Goal: Task Accomplishment & Management: Manage account settings

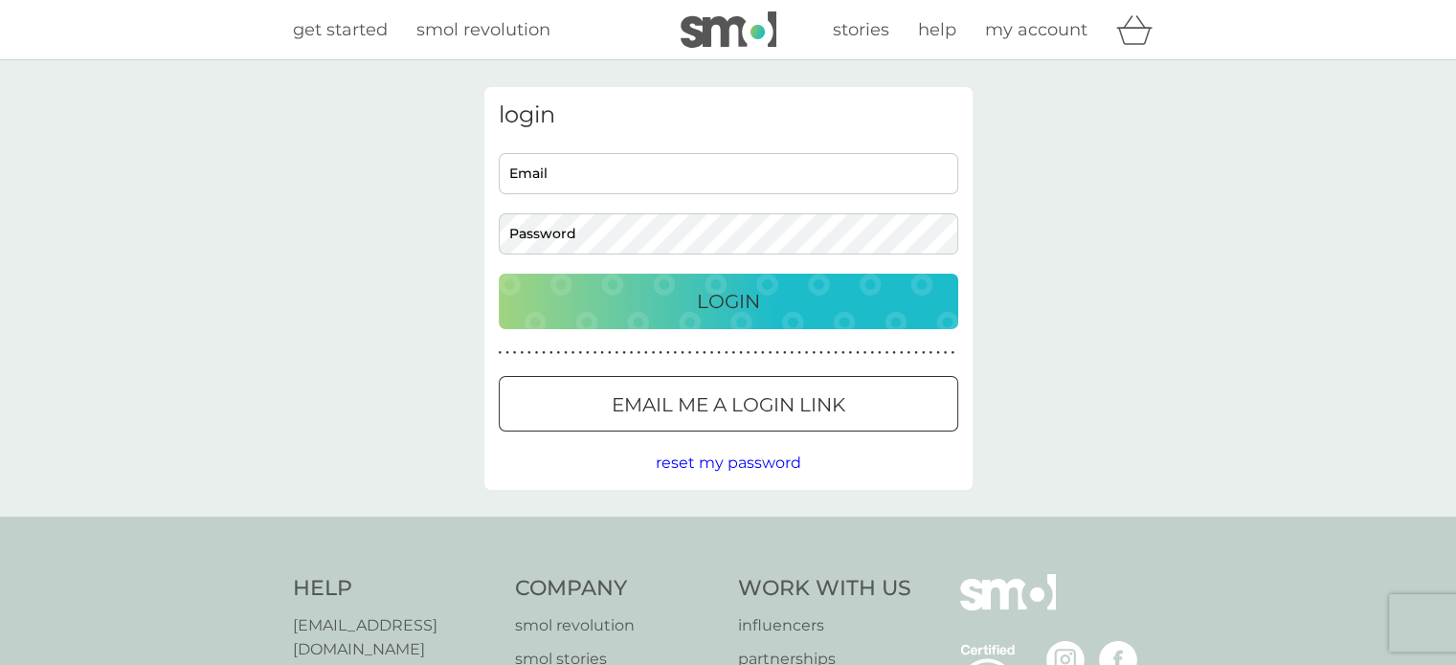
type input "[EMAIL_ADDRESS][DOMAIN_NAME]"
click at [673, 298] on div "Login" at bounding box center [728, 301] width 421 height 31
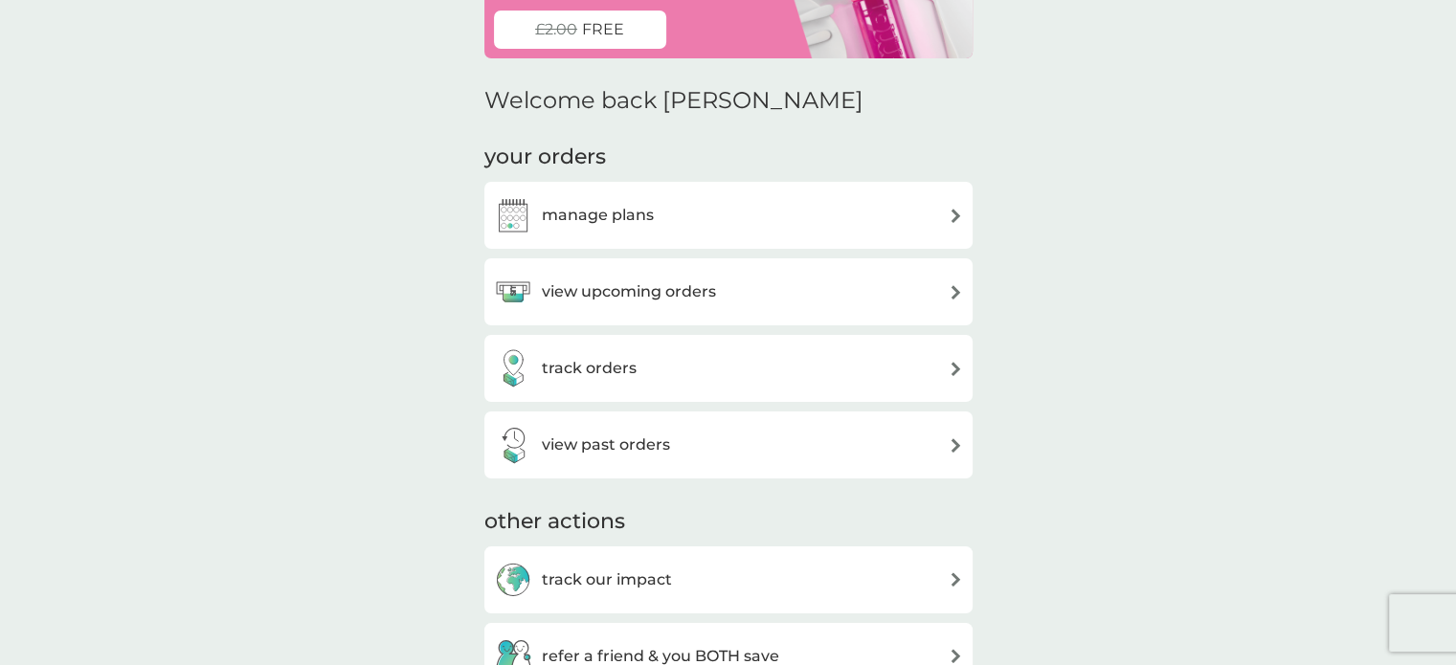
scroll to position [191, 0]
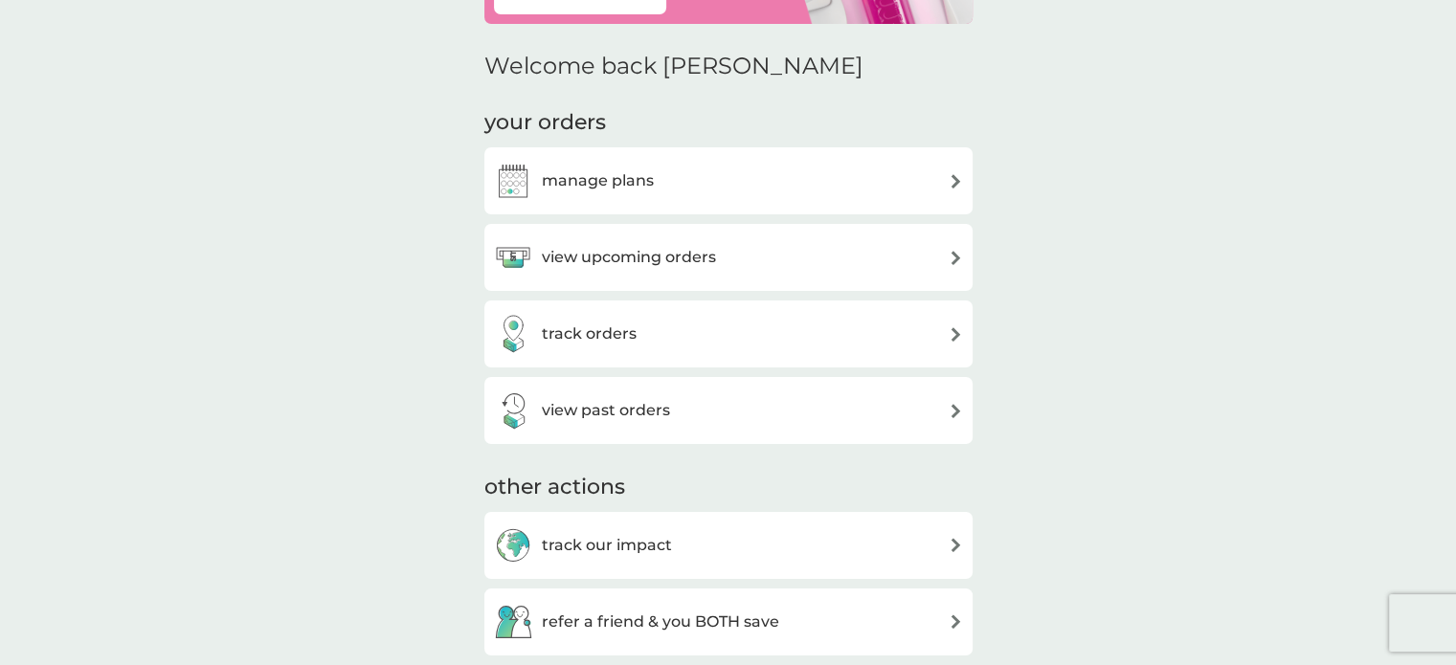
click at [733, 263] on div "view upcoming orders" at bounding box center [728, 257] width 469 height 38
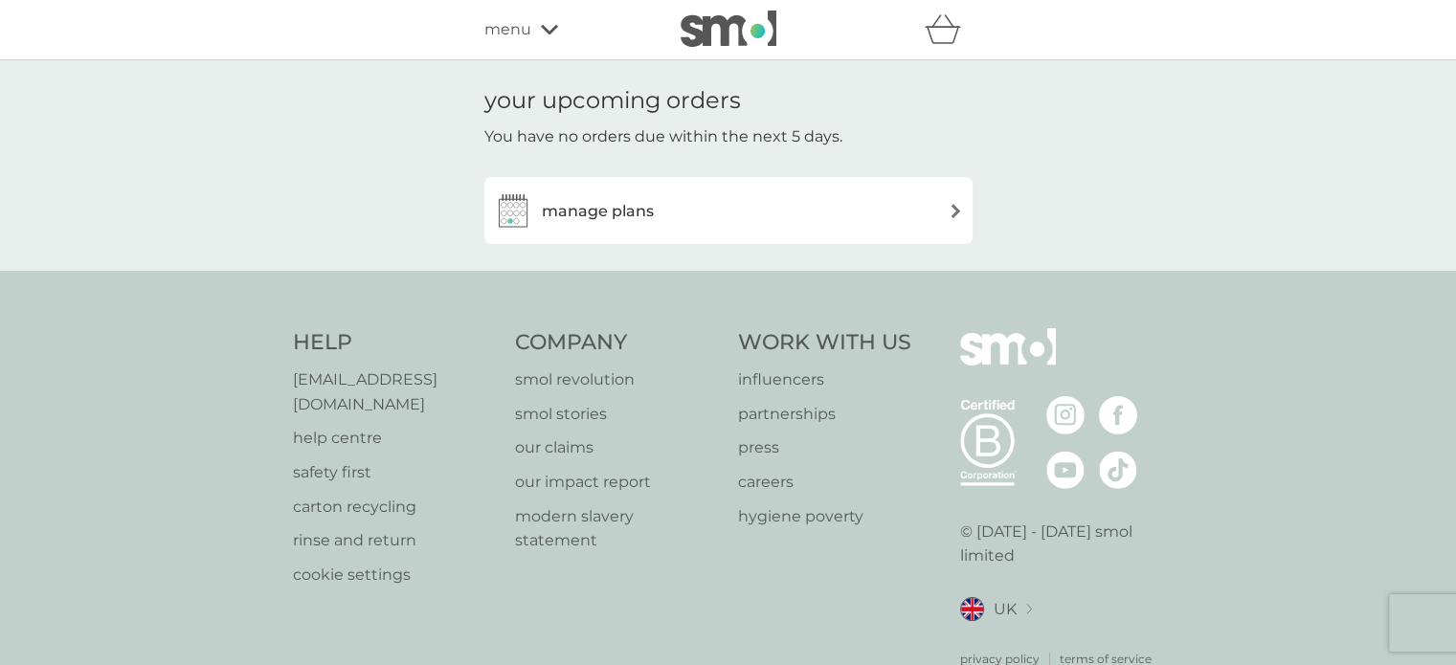
click at [953, 212] on img at bounding box center [956, 211] width 14 height 14
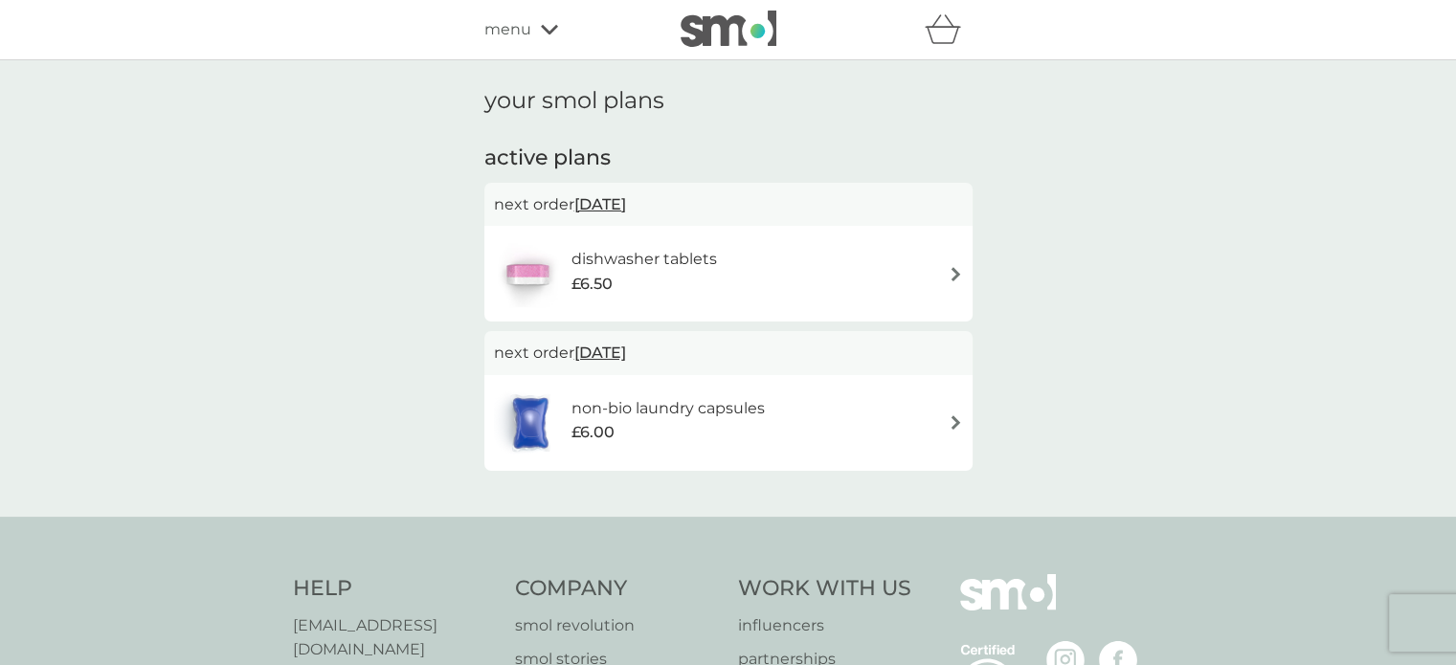
click at [955, 422] on img at bounding box center [956, 422] width 14 height 14
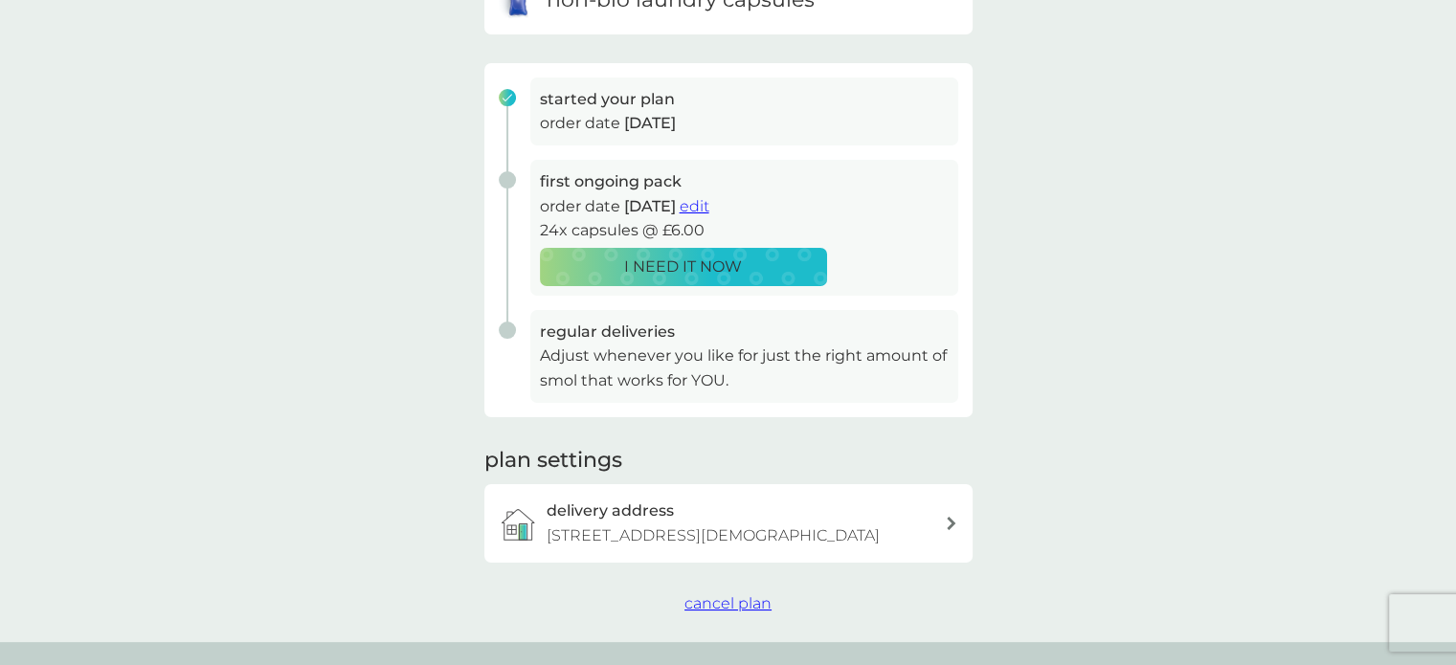
scroll to position [287, 0]
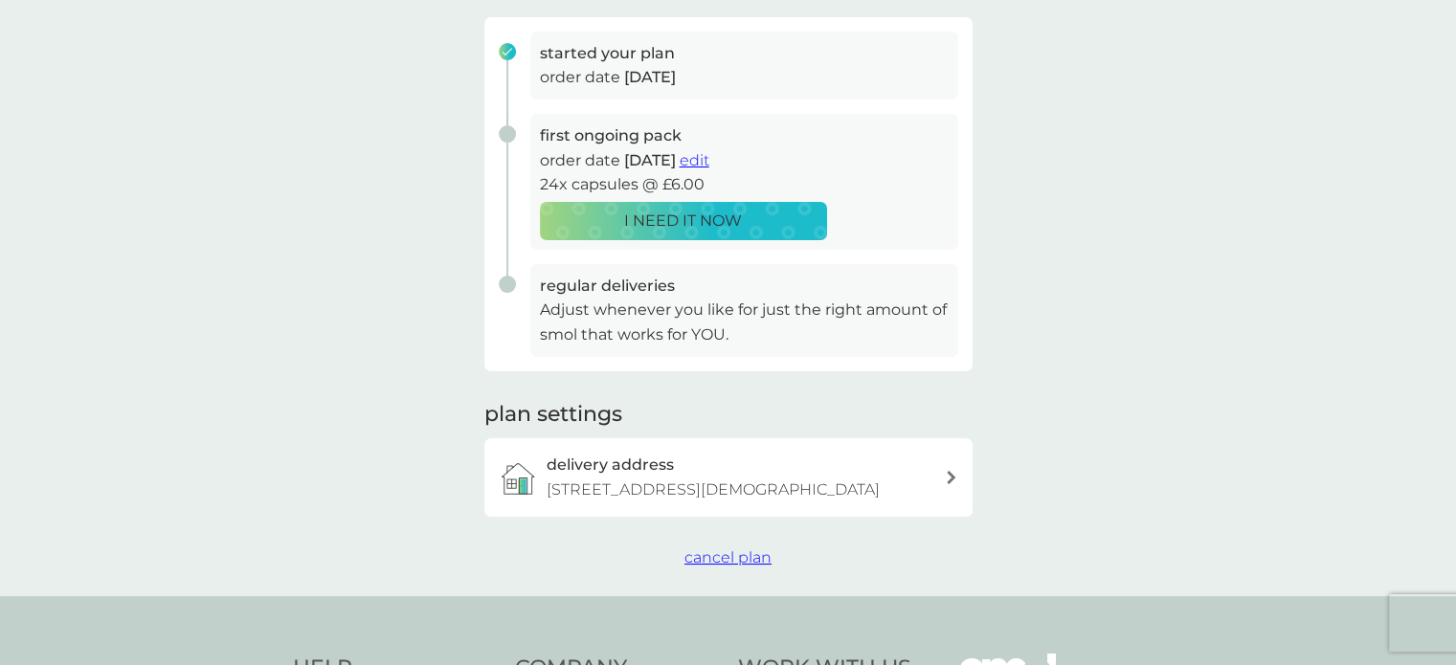
click at [949, 478] on icon at bounding box center [952, 477] width 10 height 13
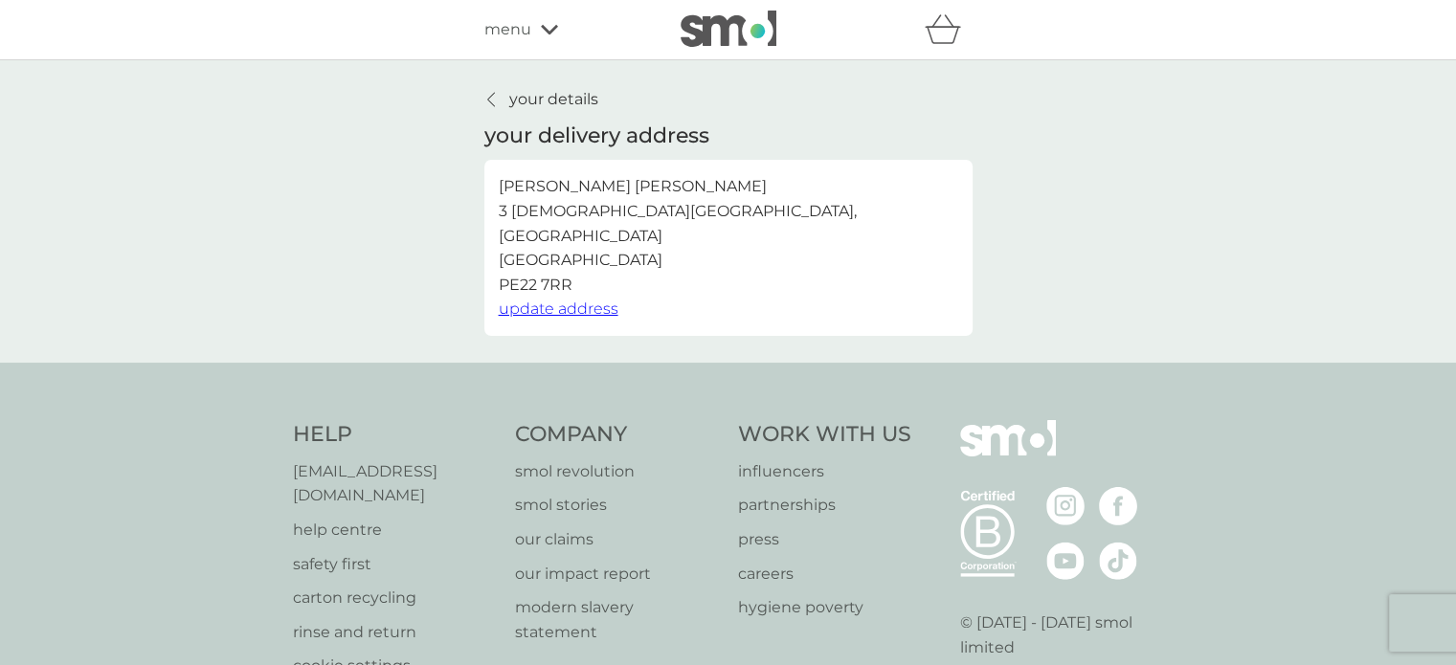
click at [531, 96] on p "your details" at bounding box center [553, 99] width 89 height 25
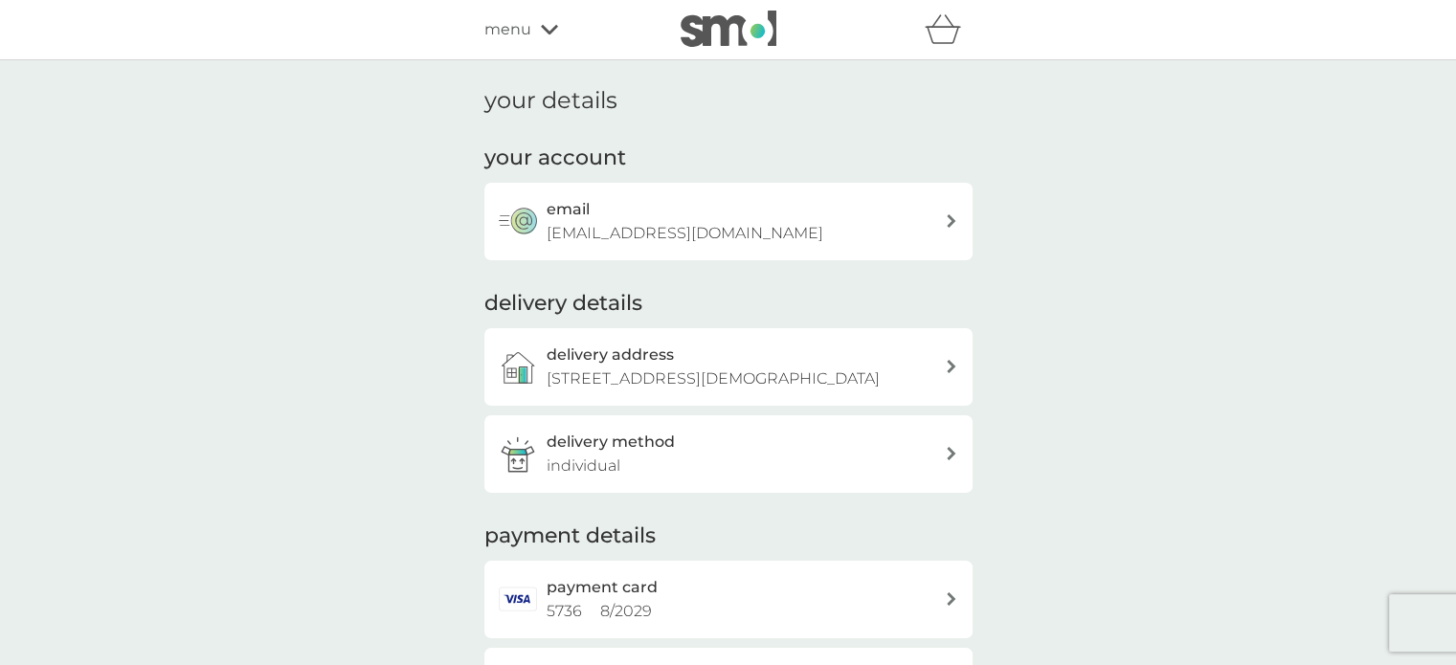
click at [949, 449] on icon at bounding box center [951, 453] width 9 height 13
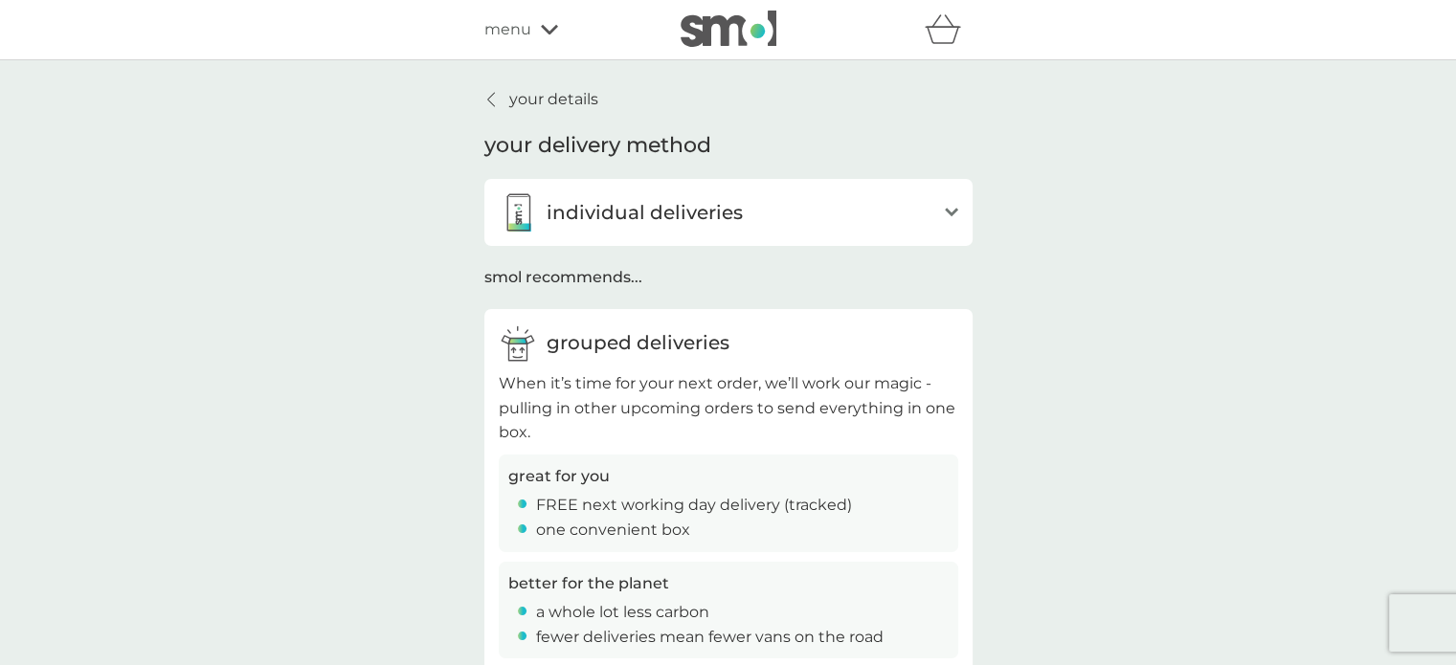
click at [522, 101] on p "your details" at bounding box center [553, 99] width 89 height 25
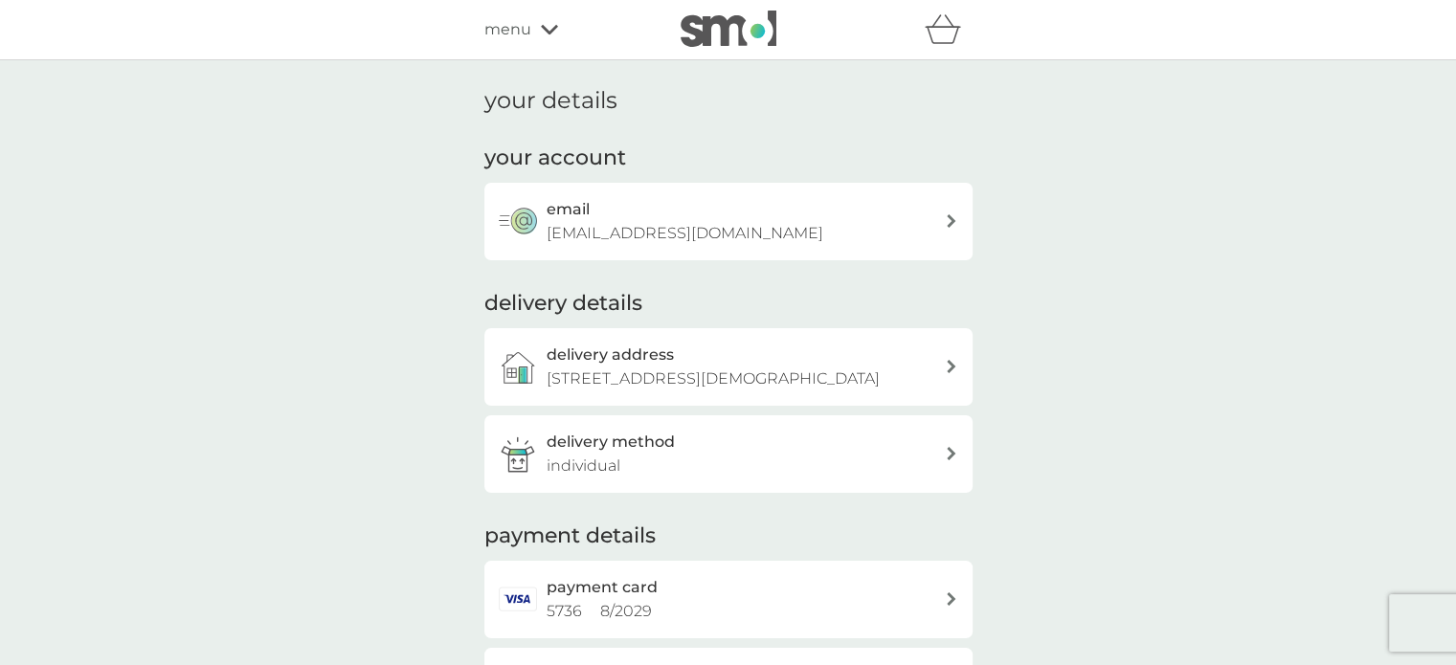
click at [947, 219] on icon at bounding box center [952, 220] width 10 height 13
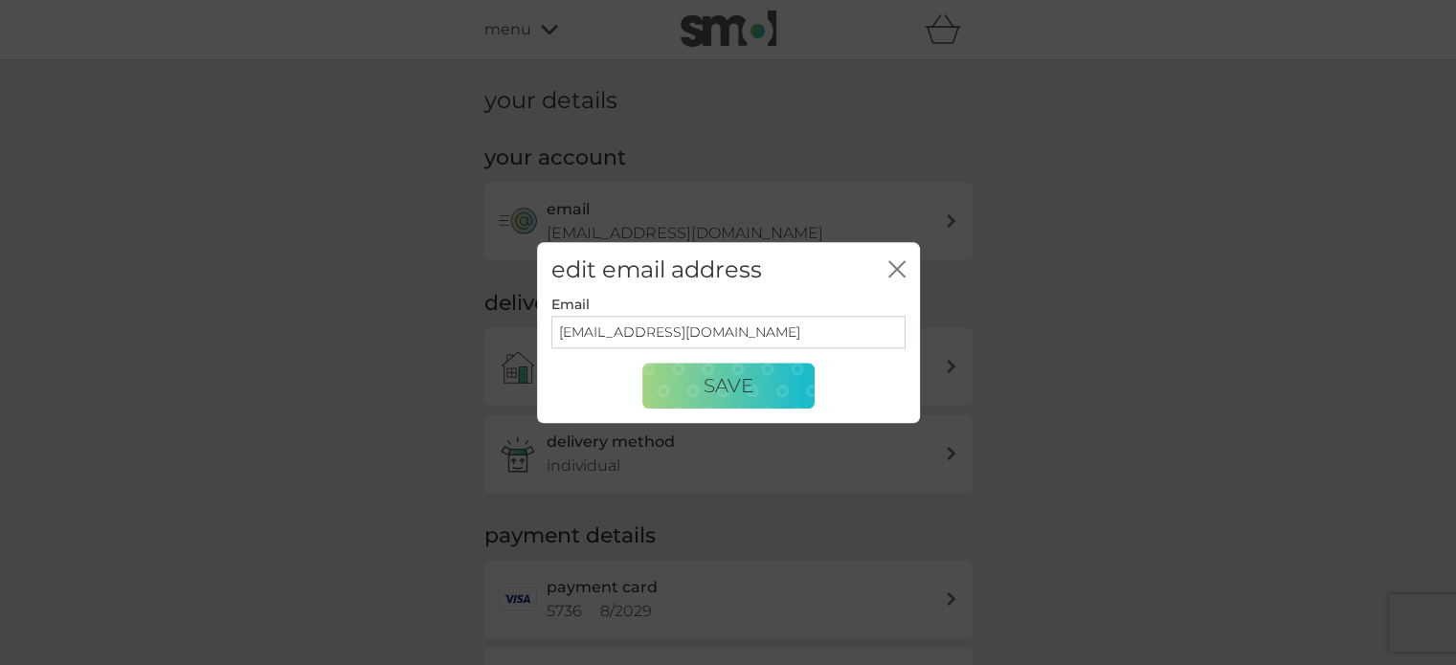
click at [907, 265] on div "edit email address close" at bounding box center [728, 270] width 383 height 56
click at [898, 264] on icon "close" at bounding box center [896, 268] width 17 height 17
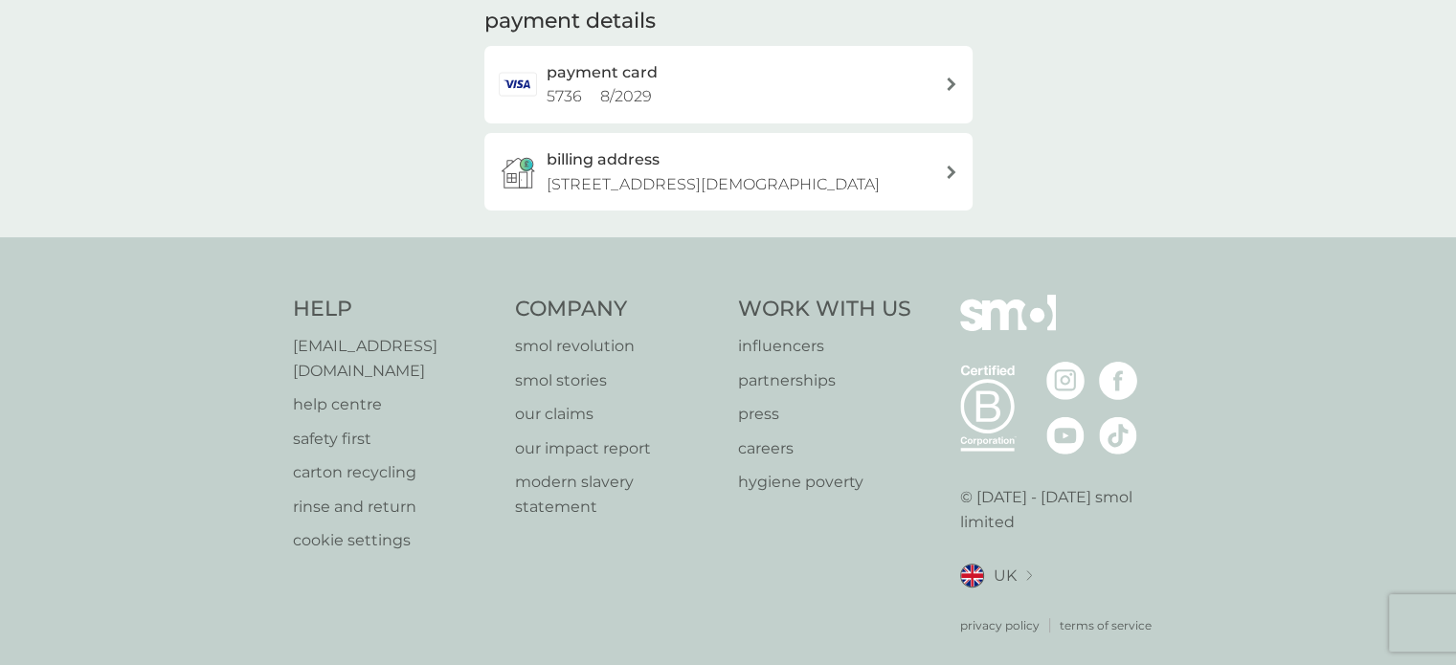
scroll to position [517, 0]
click at [334, 391] on p "help centre" at bounding box center [395, 403] width 204 height 25
